Goal: Navigation & Orientation: Understand site structure

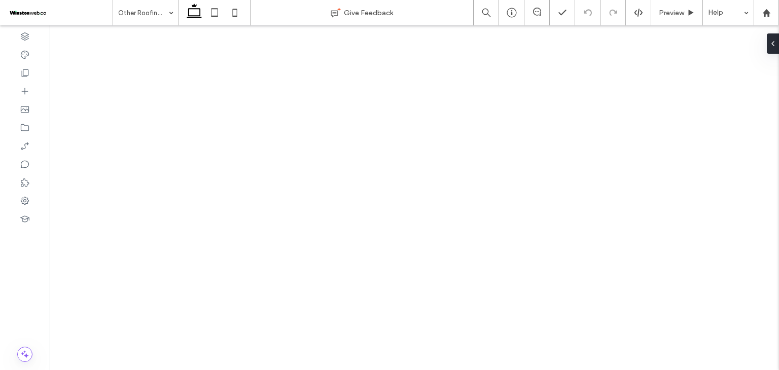
click at [529, 13] on span at bounding box center [536, 12] width 25 height 8
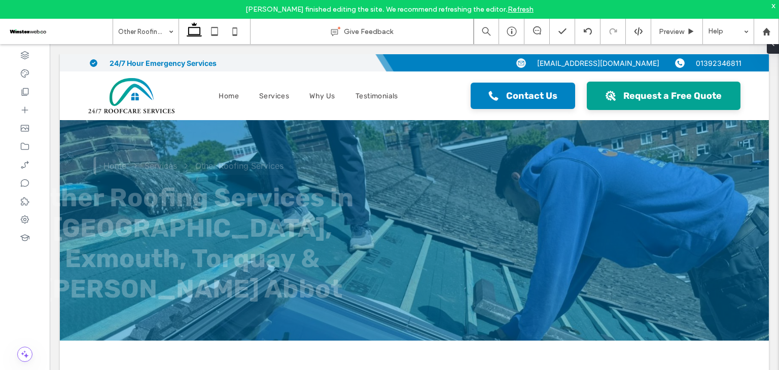
click at [513, 9] on link "Refresh" at bounding box center [521, 9] width 26 height 9
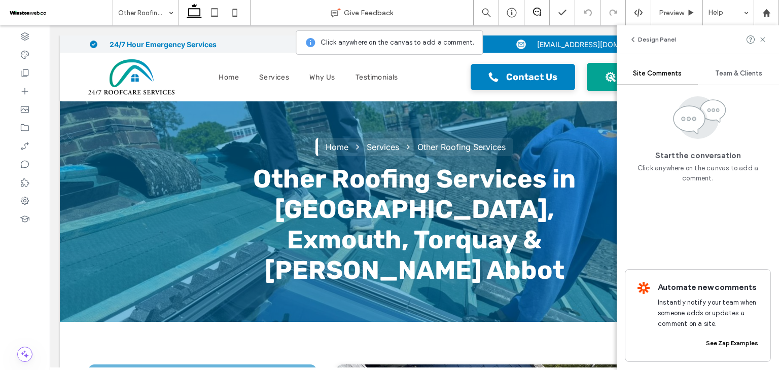
click at [735, 72] on span "Team & Clients" at bounding box center [738, 73] width 47 height 8
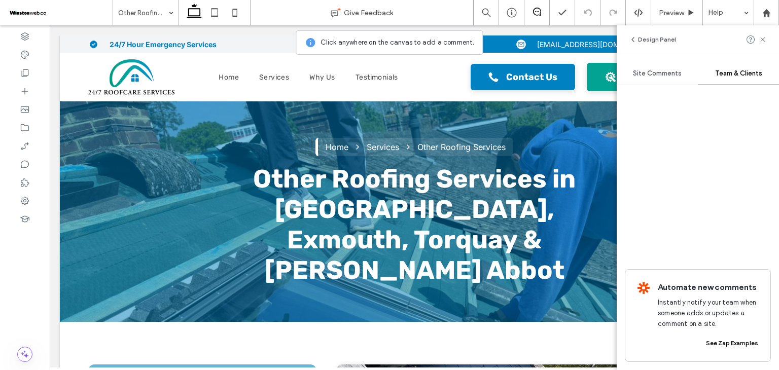
click at [679, 77] on span "Site Comments" at bounding box center [657, 73] width 49 height 8
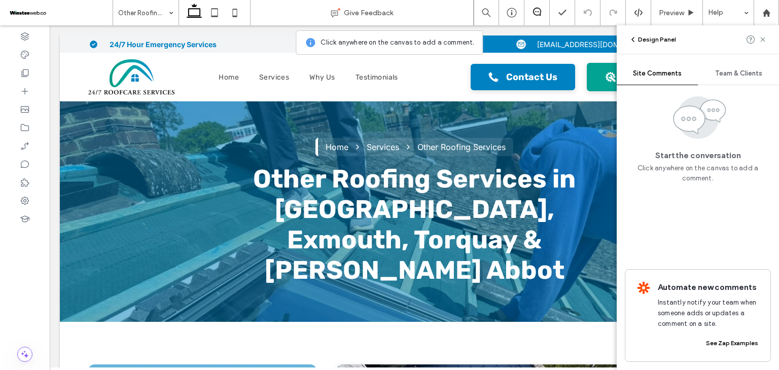
click at [633, 45] on button "Design Panel" at bounding box center [652, 39] width 47 height 12
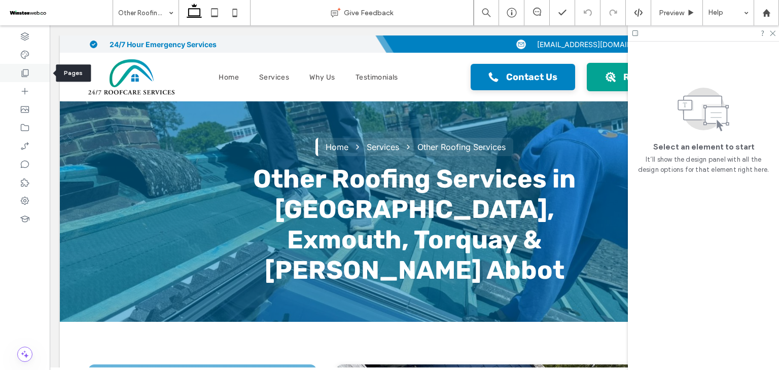
click at [22, 70] on icon at bounding box center [25, 73] width 10 height 10
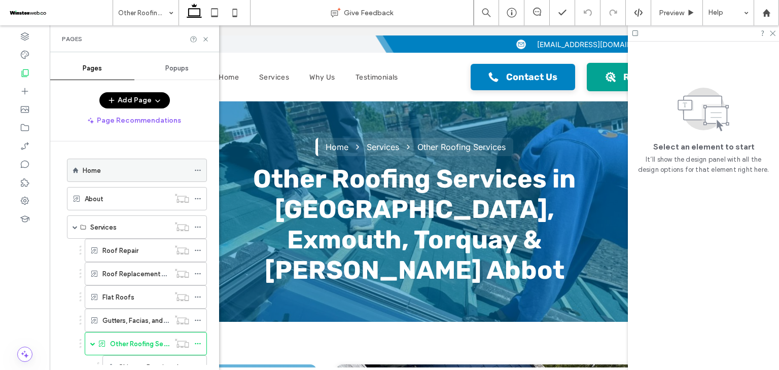
click at [110, 169] on div "Home" at bounding box center [136, 170] width 106 height 11
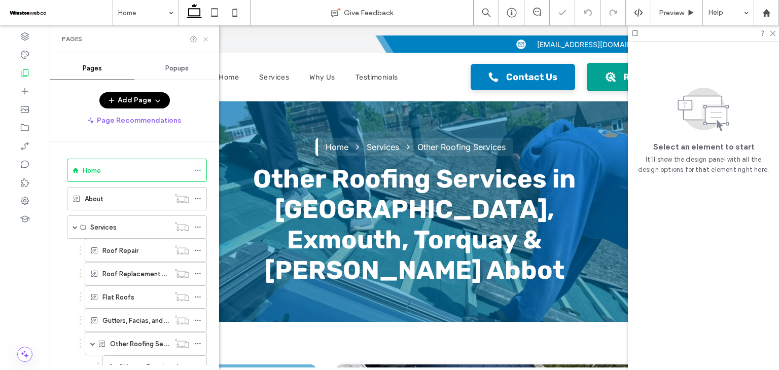
click at [206, 40] on icon at bounding box center [206, 39] width 8 height 8
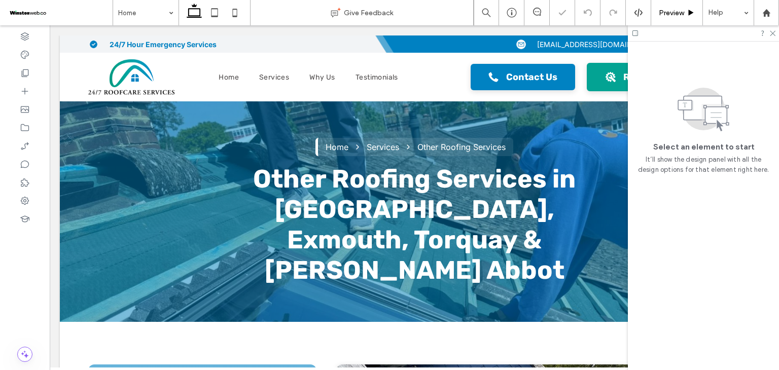
click at [672, 11] on span "Preview" at bounding box center [671, 13] width 25 height 9
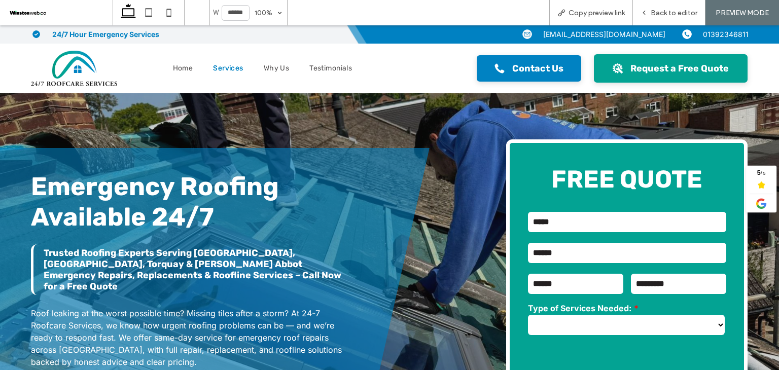
click at [216, 66] on span "Services" at bounding box center [228, 68] width 30 height 9
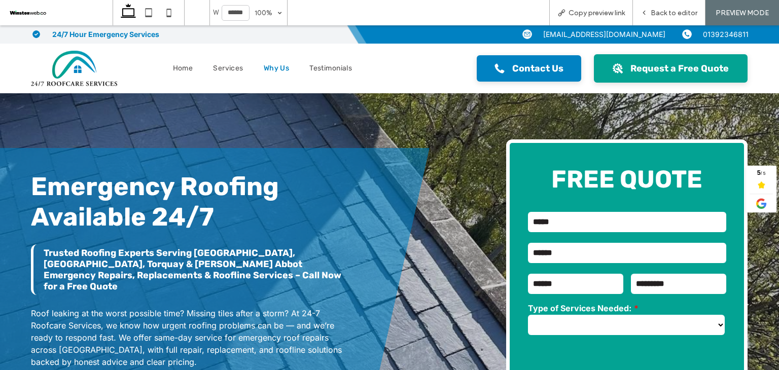
click at [266, 70] on span "Why Us" at bounding box center [277, 68] width 26 height 9
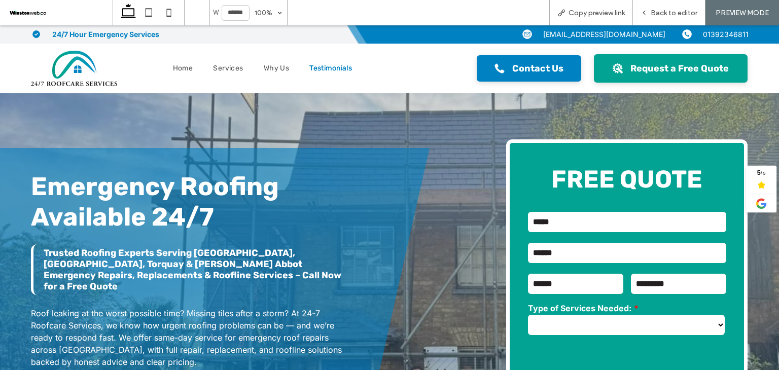
click at [326, 74] on link "Testimonials" at bounding box center [330, 69] width 63 height 44
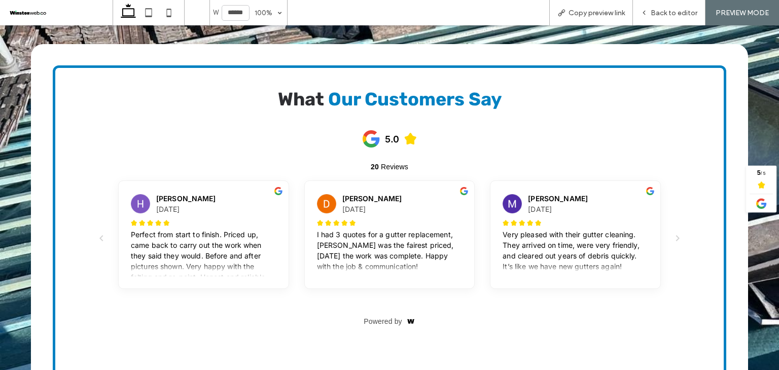
scroll to position [2059, 0]
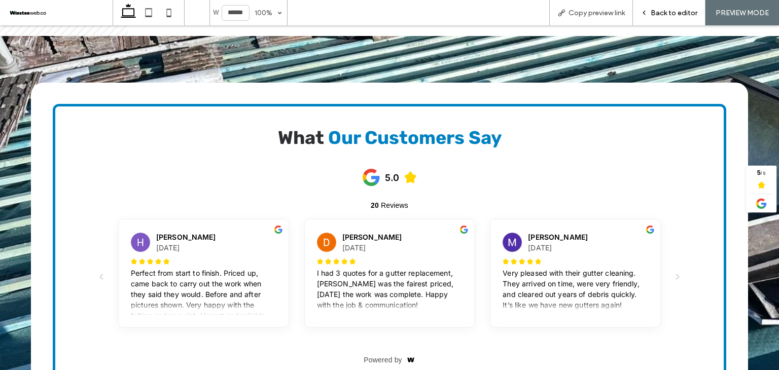
click at [654, 10] on span "Back to editor" at bounding box center [674, 13] width 47 height 9
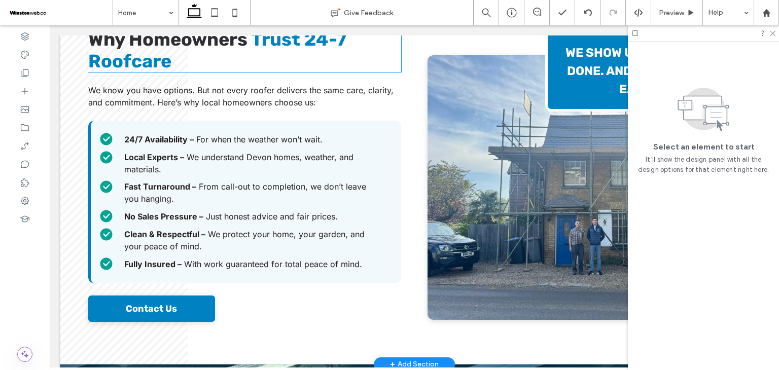
scroll to position [1670, 0]
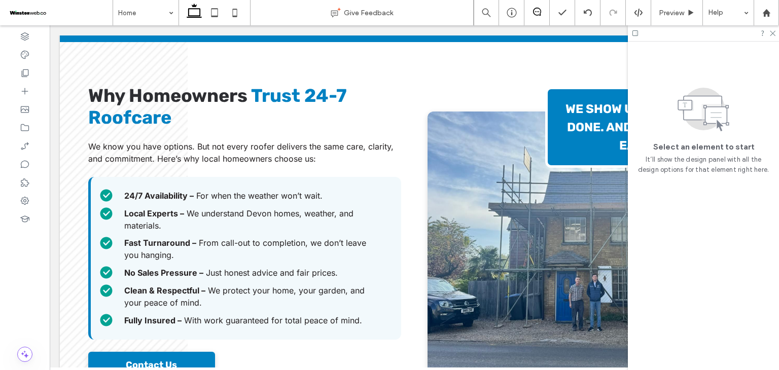
click at [538, 13] on icon at bounding box center [537, 12] width 8 height 8
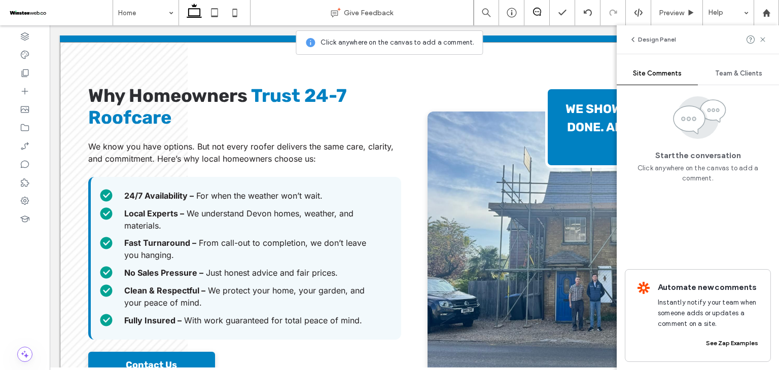
scroll to position [1619, 0]
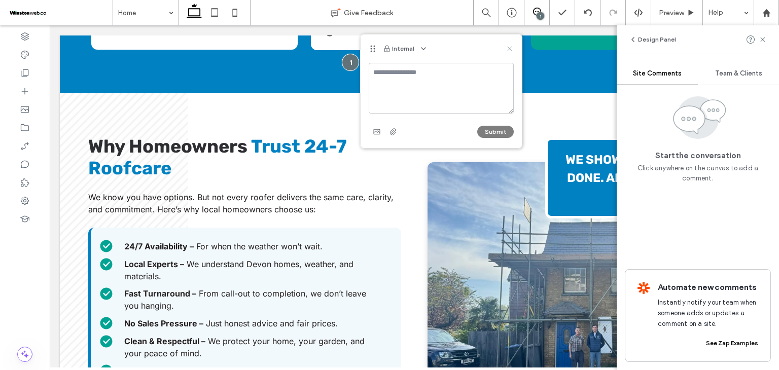
click at [507, 47] on icon at bounding box center [510, 49] width 8 height 8
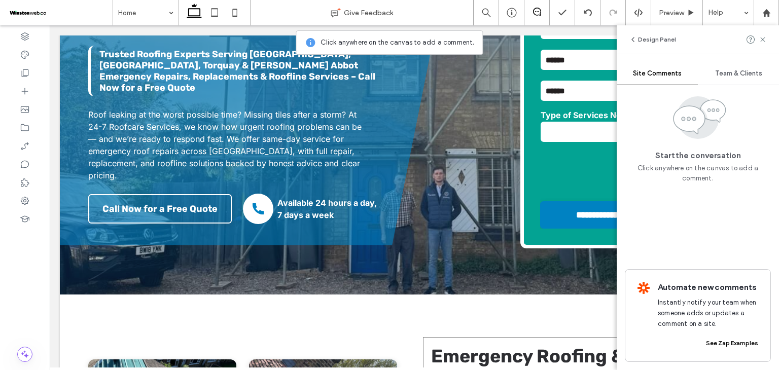
scroll to position [0, 0]
